Goal: Task Accomplishment & Management: Use online tool/utility

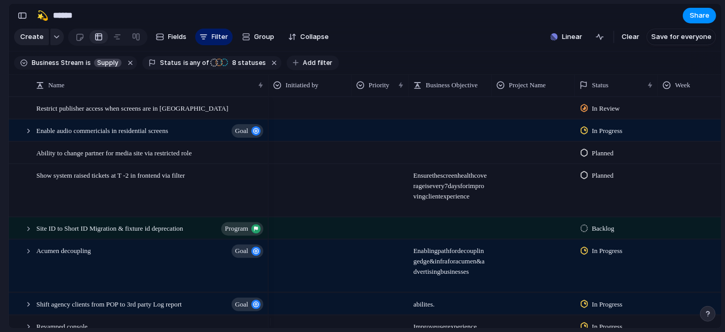
click at [303, 64] on span "Add filter" at bounding box center [318, 62] width 30 height 9
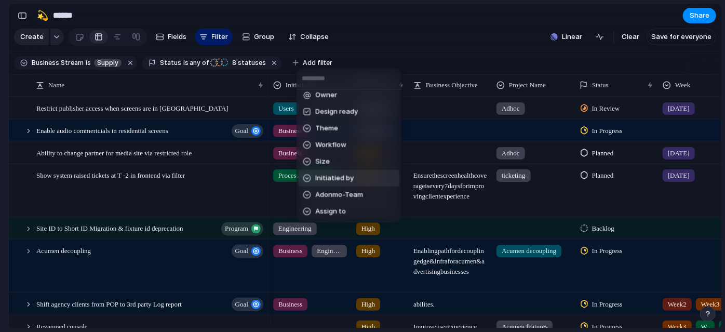
scroll to position [187, 0]
click at [333, 183] on span "Adonmo-Team" at bounding box center [339, 179] width 48 height 10
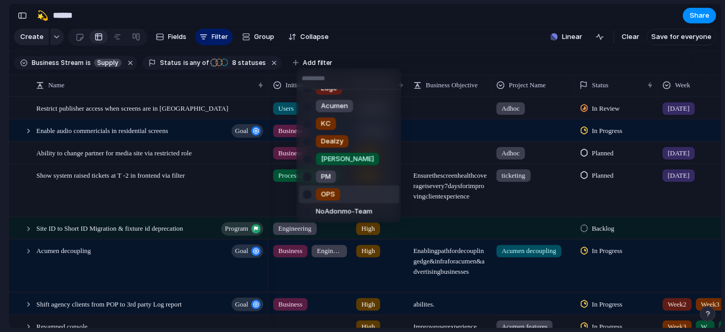
scroll to position [0, 0]
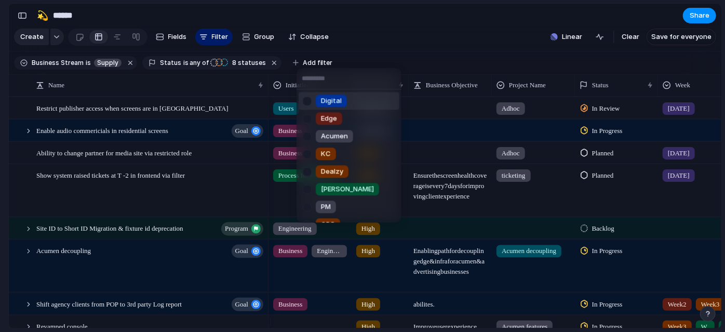
click at [306, 104] on div at bounding box center [307, 101] width 18 height 18
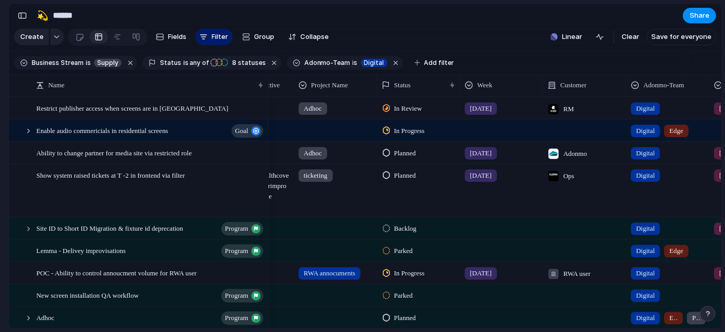
scroll to position [0, 198]
click at [391, 114] on div "In Review" at bounding box center [403, 108] width 43 height 12
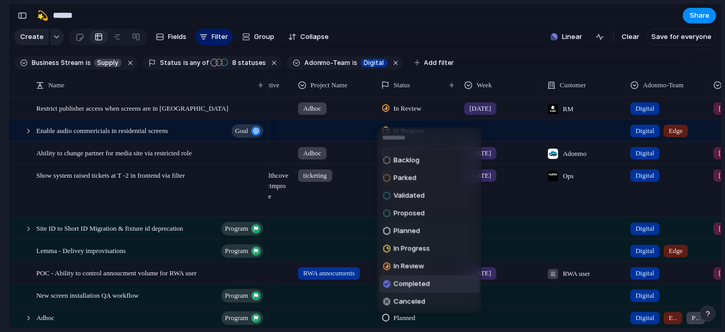
click at [425, 281] on span "Completed" at bounding box center [412, 284] width 36 height 10
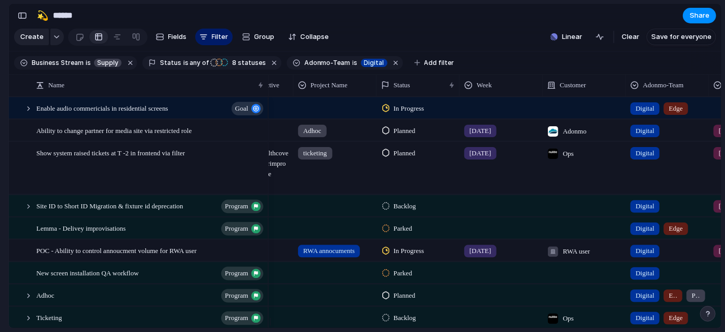
click at [394, 136] on span "Planned" at bounding box center [405, 131] width 22 height 10
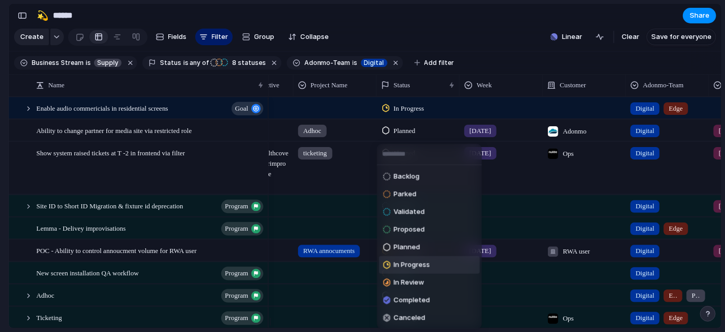
click at [414, 264] on span "In Progress" at bounding box center [412, 265] width 36 height 10
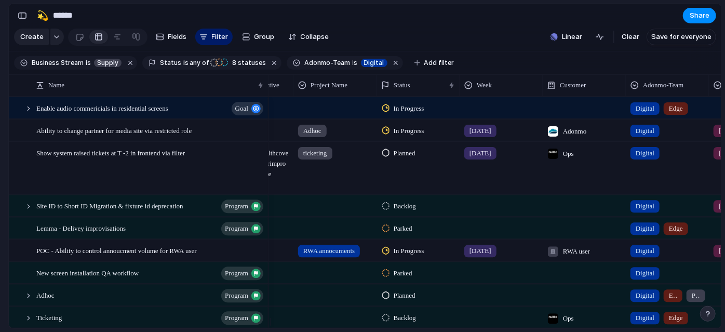
click at [394, 158] on span "Planned" at bounding box center [405, 153] width 22 height 10
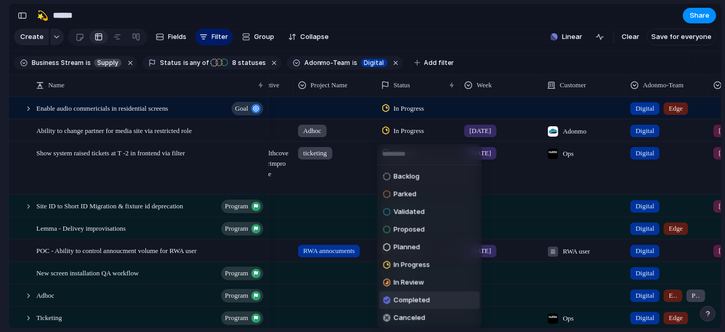
click at [403, 302] on span "Completed" at bounding box center [412, 300] width 36 height 10
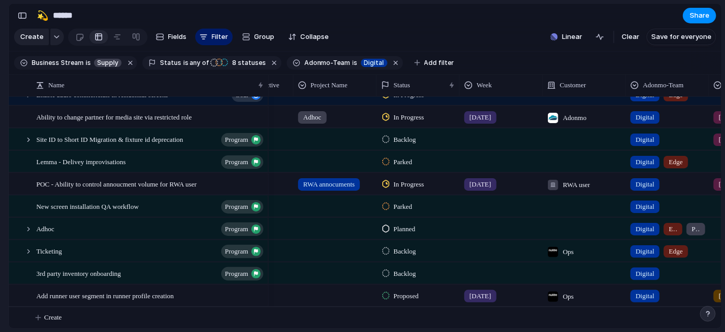
scroll to position [22, 0]
click at [394, 183] on span "In Progress" at bounding box center [409, 184] width 31 height 10
click at [27, 138] on div at bounding box center [28, 138] width 9 height 9
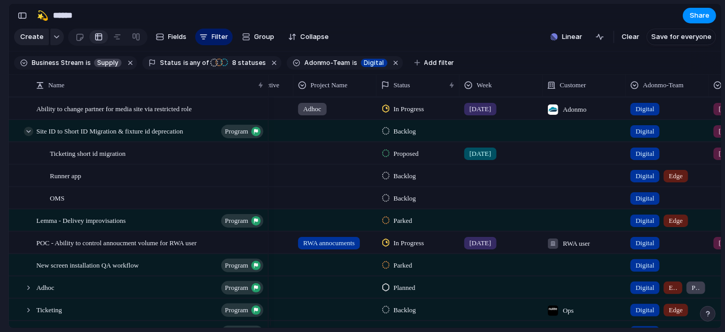
click at [27, 136] on div at bounding box center [28, 131] width 9 height 9
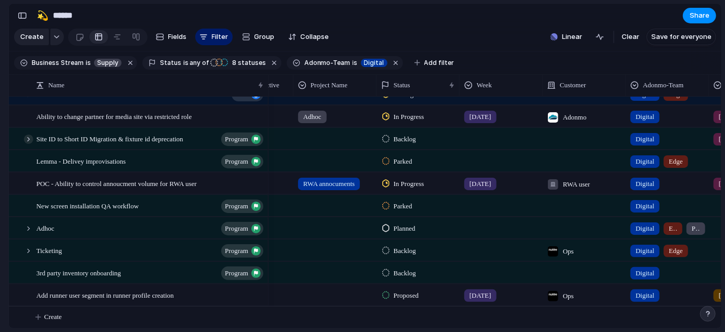
click at [27, 138] on div at bounding box center [28, 138] width 9 height 9
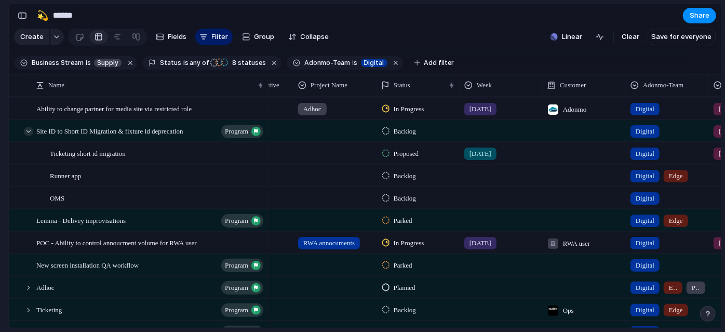
click at [27, 136] on div at bounding box center [28, 131] width 9 height 9
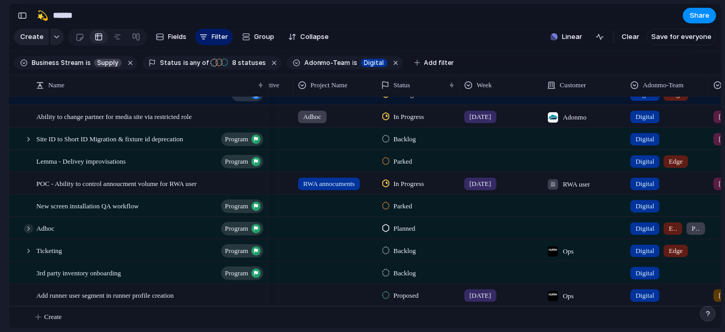
click at [29, 229] on div at bounding box center [28, 228] width 9 height 9
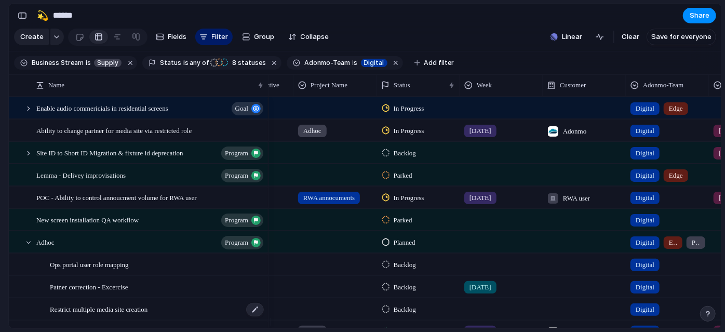
scroll to position [1, 0]
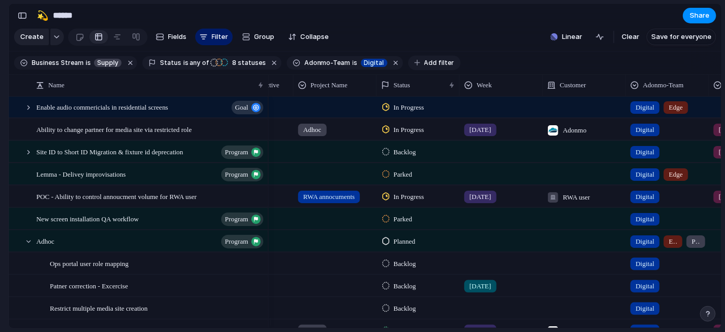
click at [423, 61] on button "Add filter" at bounding box center [434, 63] width 52 height 15
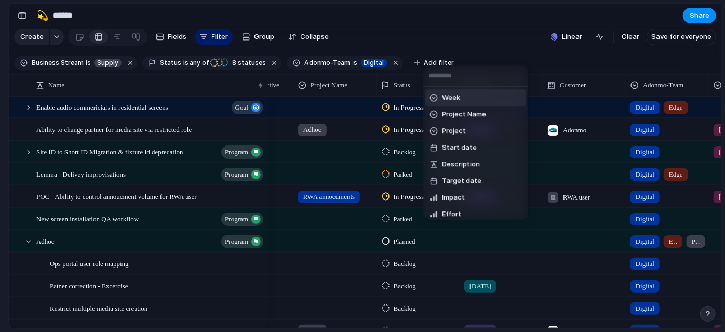
click at [451, 98] on span "Week" at bounding box center [451, 97] width 18 height 10
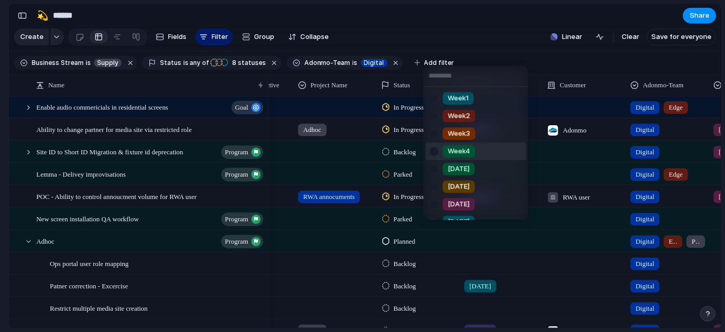
scroll to position [65, 0]
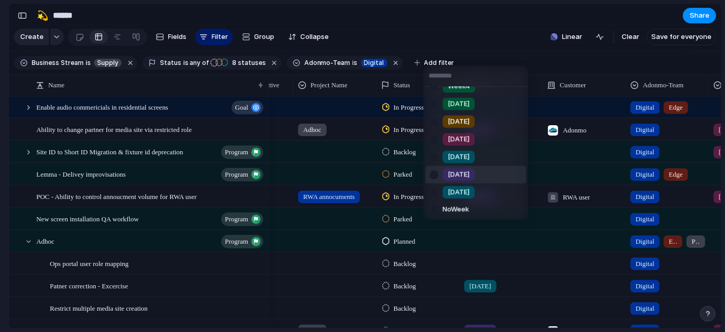
click at [437, 178] on div at bounding box center [434, 175] width 18 height 18
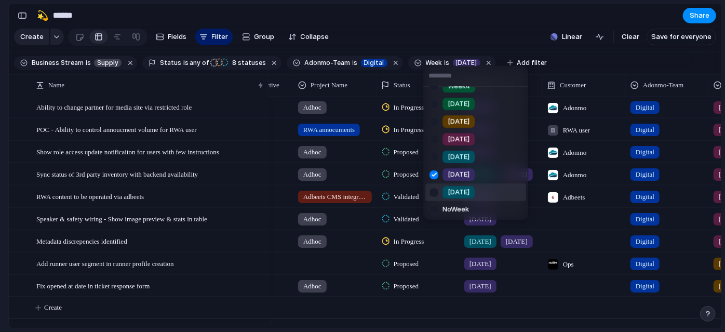
scroll to position [0, 0]
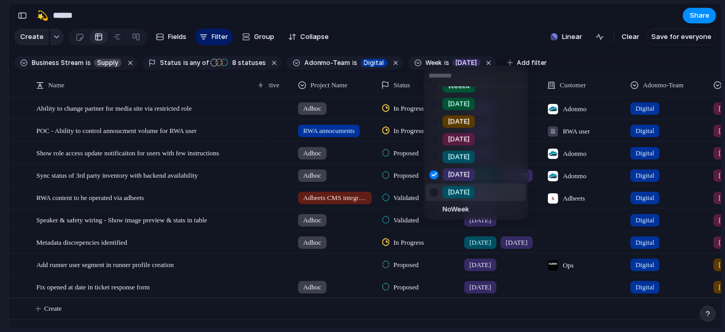
click at [436, 199] on div at bounding box center [434, 192] width 18 height 18
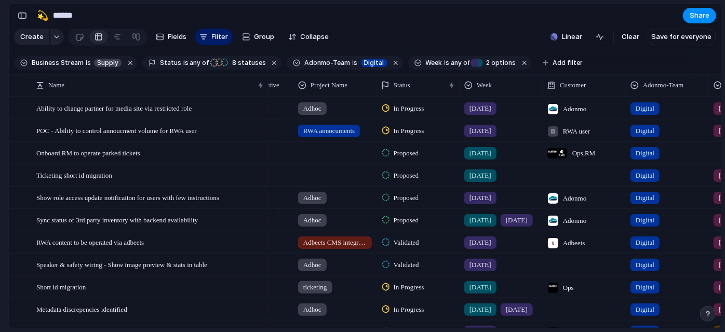
click at [401, 136] on span "In Progress" at bounding box center [409, 131] width 31 height 10
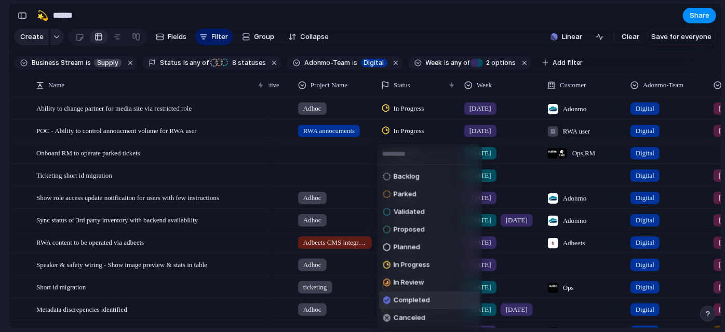
click at [415, 299] on span "Completed" at bounding box center [412, 300] width 36 height 10
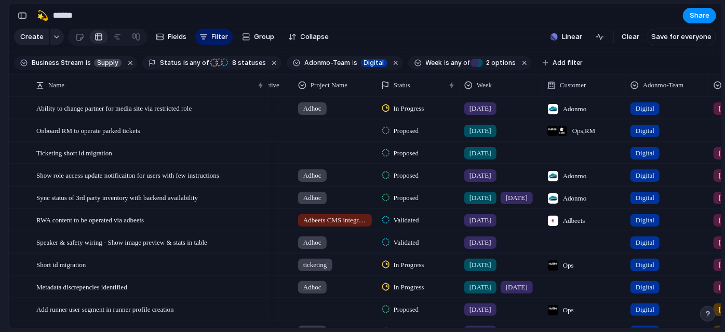
click at [404, 136] on span "Proposed" at bounding box center [406, 131] width 25 height 10
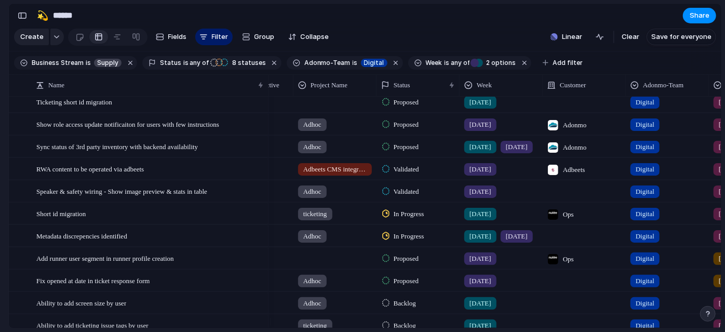
scroll to position [52, 0]
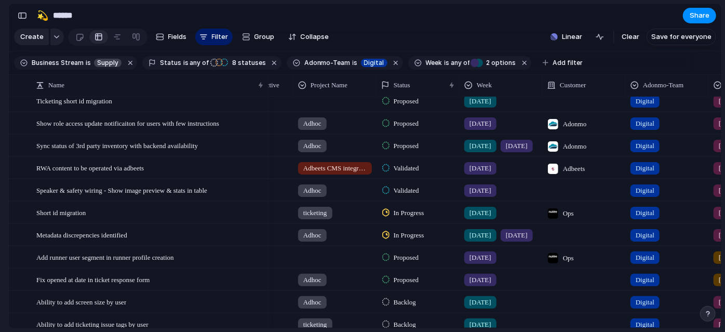
click at [0, 188] on section "🛠️ Sprint Plan Projects 🍎 June- Digital Plan 🧊 July Test 🤖 Week2 🍎 July- Supply…" at bounding box center [57, 162] width 114 height 161
click at [439, 198] on div "Validated" at bounding box center [418, 189] width 82 height 18
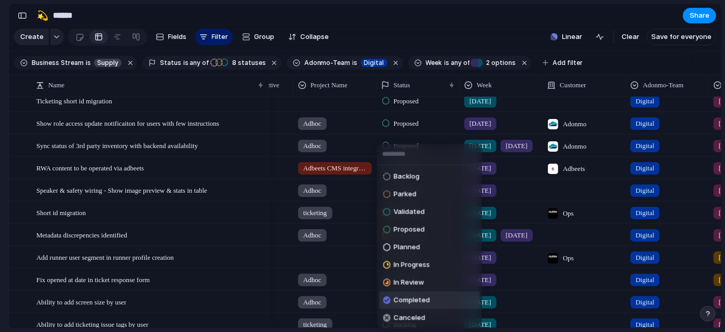
click at [421, 296] on span "Completed" at bounding box center [412, 300] width 36 height 10
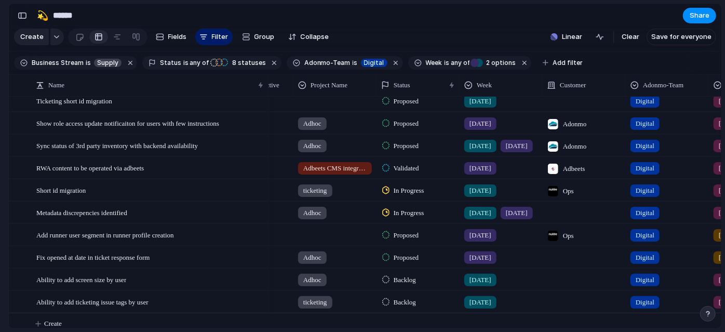
scroll to position [67, 0]
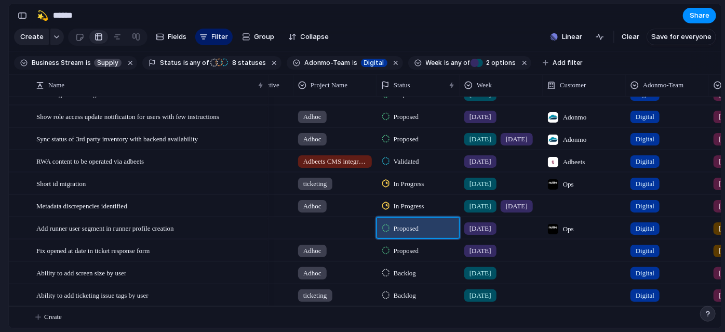
click at [408, 228] on span "Proposed" at bounding box center [406, 228] width 25 height 10
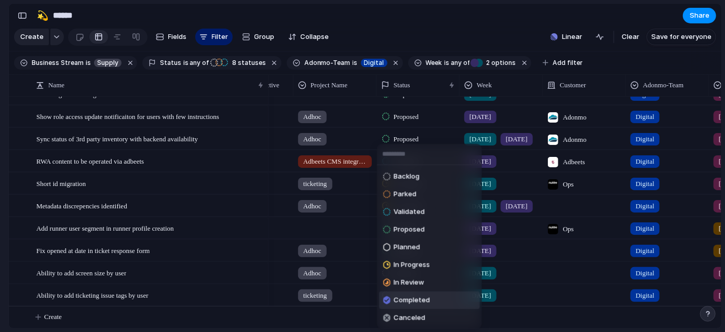
click at [407, 303] on span "Completed" at bounding box center [412, 300] width 36 height 10
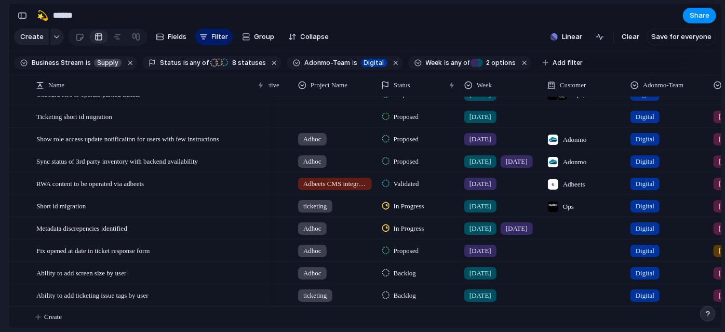
scroll to position [45, 0]
